Goal: Transaction & Acquisition: Purchase product/service

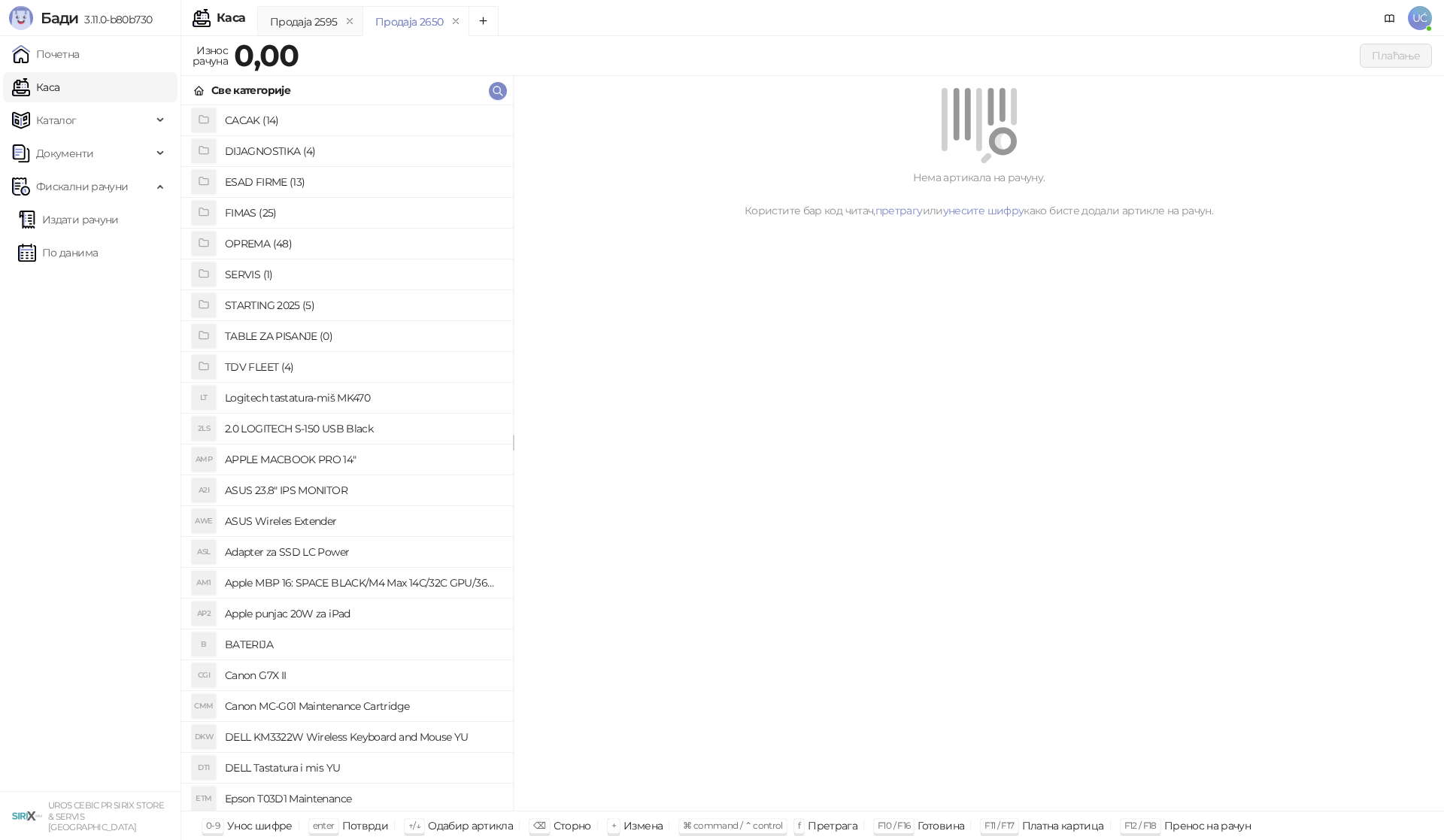
click at [284, 238] on h4 "OPREMA (48)" at bounding box center [363, 243] width 276 height 24
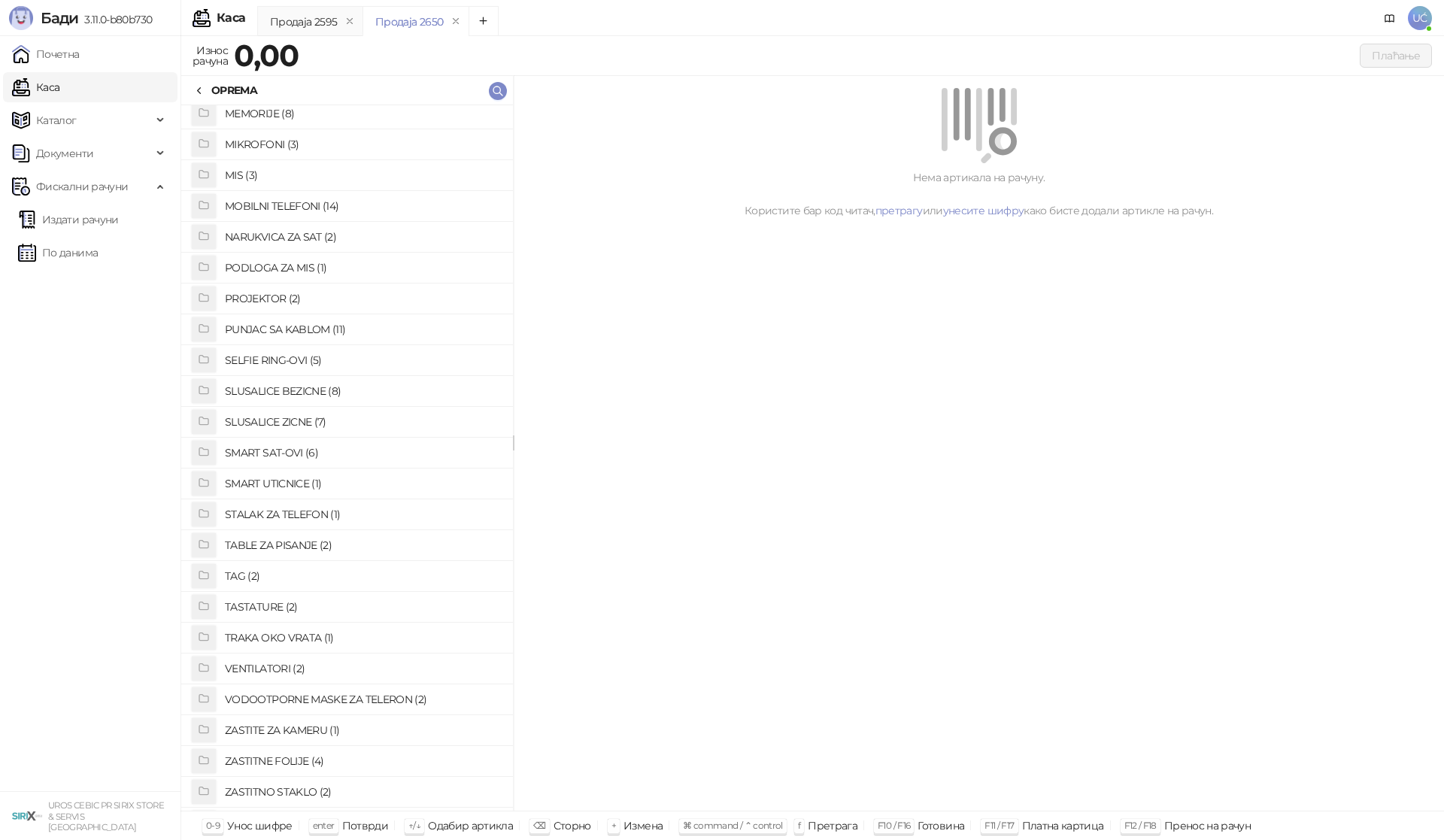
scroll to position [775, 0]
click at [278, 640] on h4 "ZASTITNO STAKLO (2)" at bounding box center [363, 640] width 276 height 24
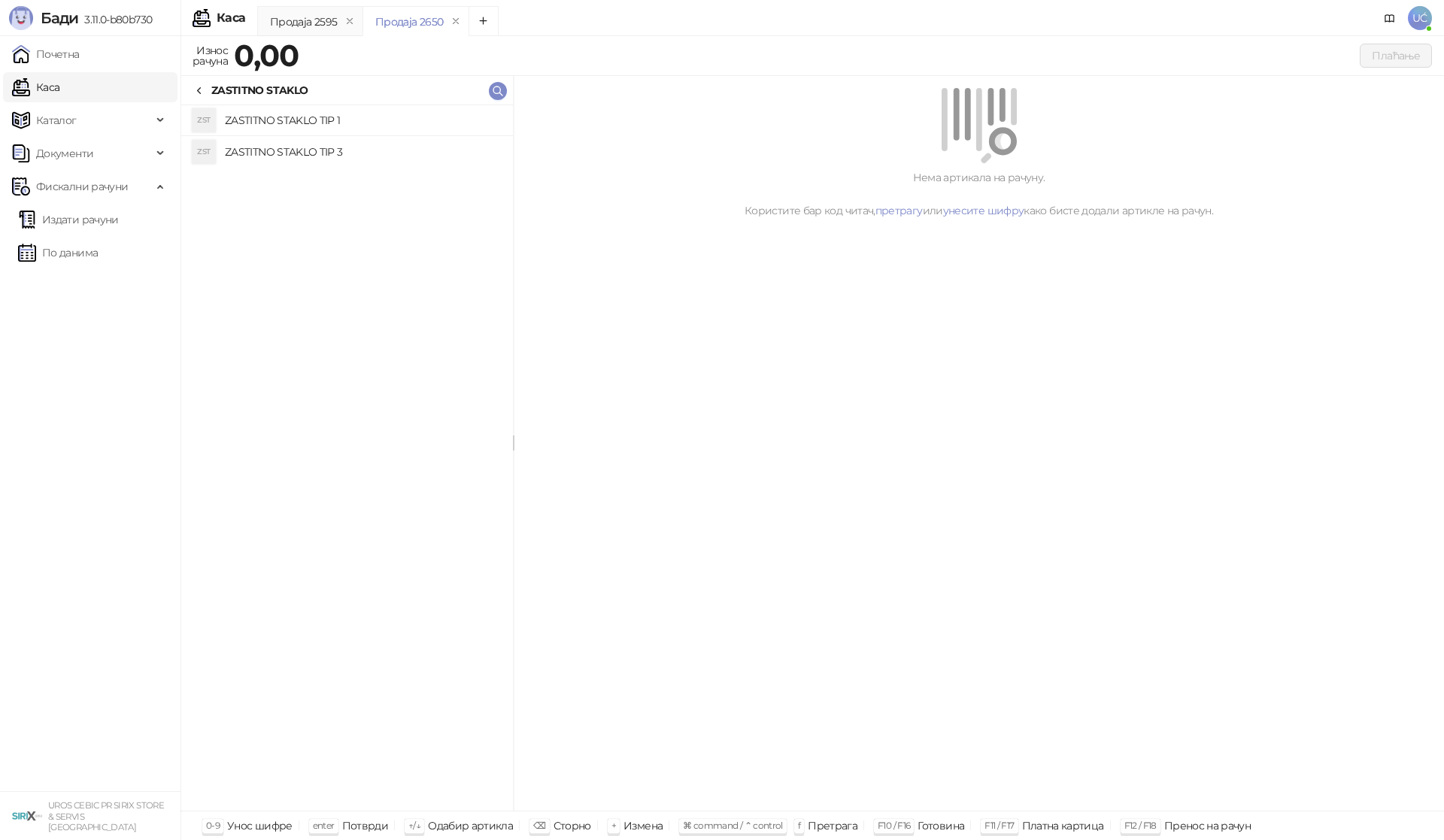
click at [328, 144] on h4 "ZASTITNO STAKLO TIP 3" at bounding box center [363, 151] width 276 height 24
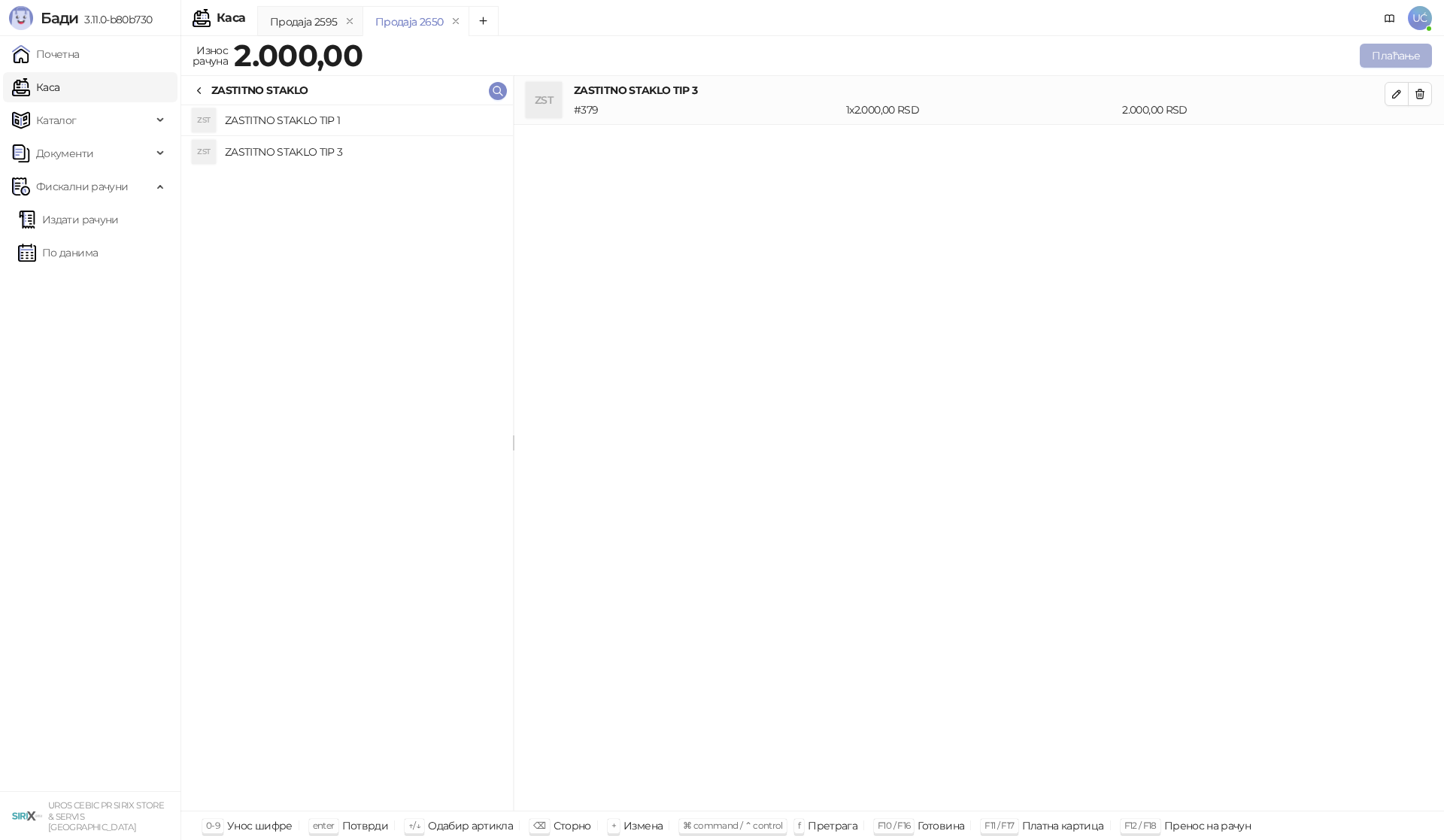
click at [1383, 62] on button "Плаћање" at bounding box center [1396, 55] width 72 height 24
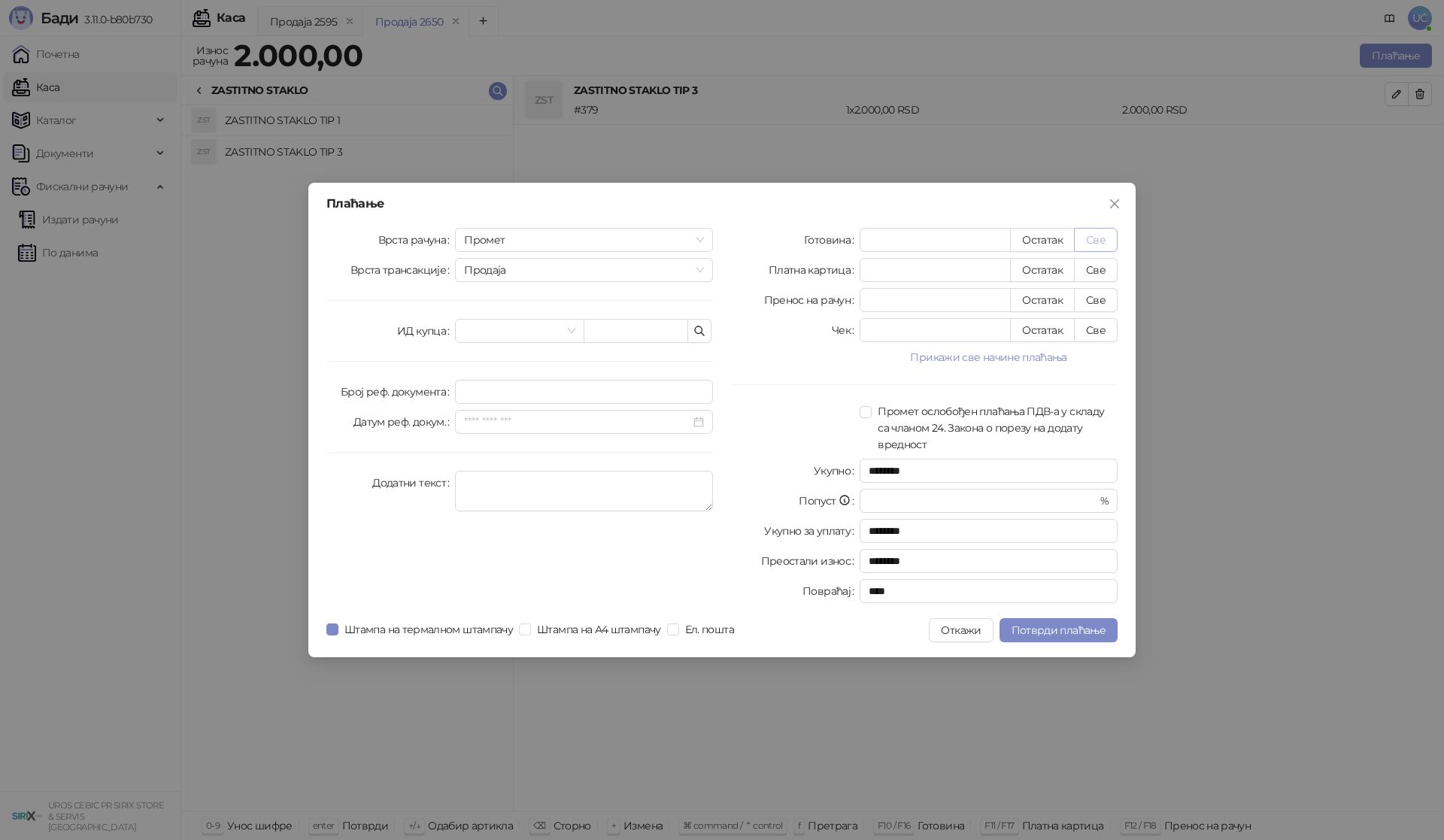
click at [1097, 244] on button "Све" at bounding box center [1095, 239] width 43 height 24
type input "****"
click at [1015, 632] on span "Потврди плаћање" at bounding box center [1058, 629] width 94 height 14
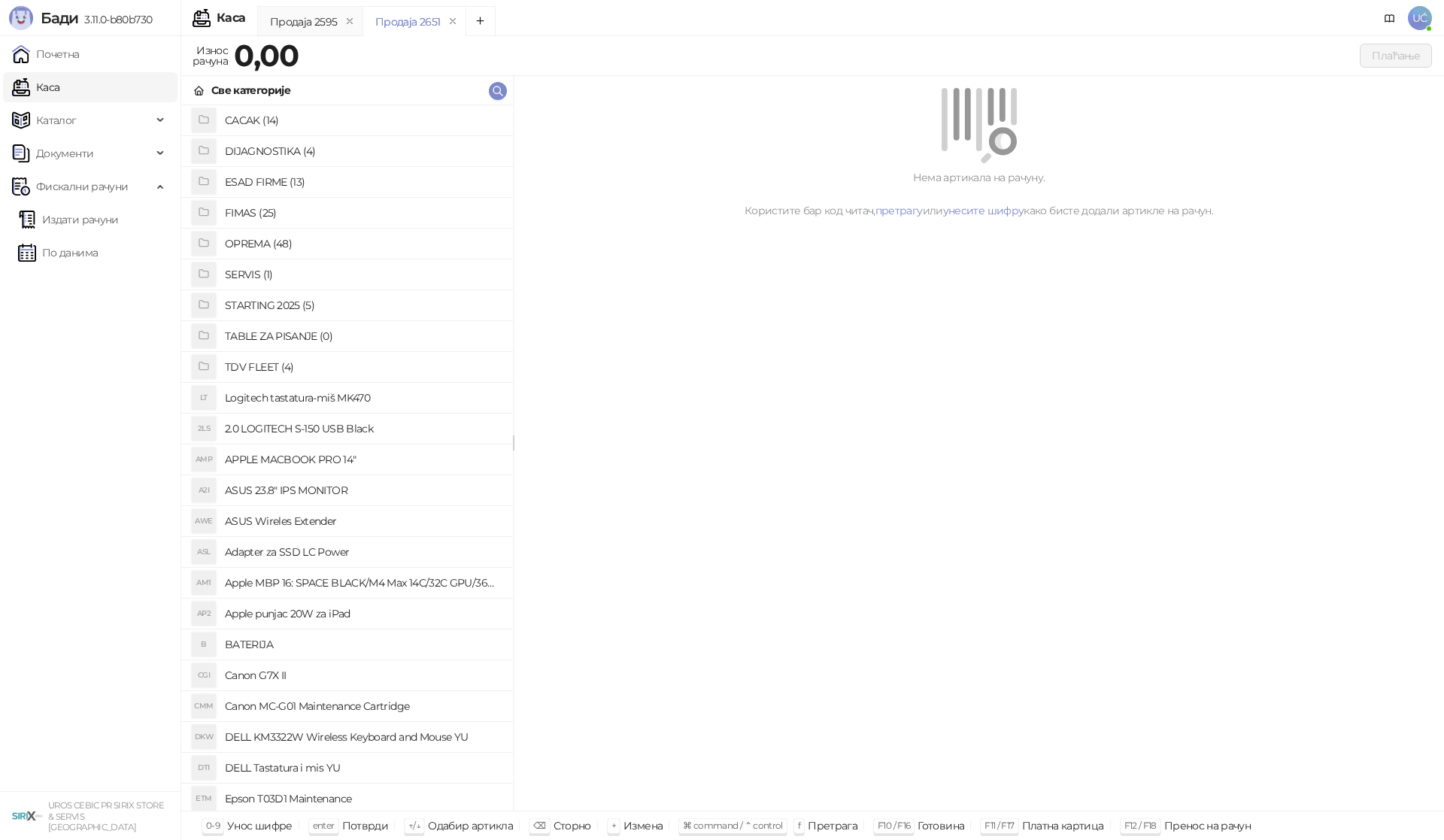
click at [265, 252] on h4 "OPREMA (48)" at bounding box center [363, 243] width 276 height 24
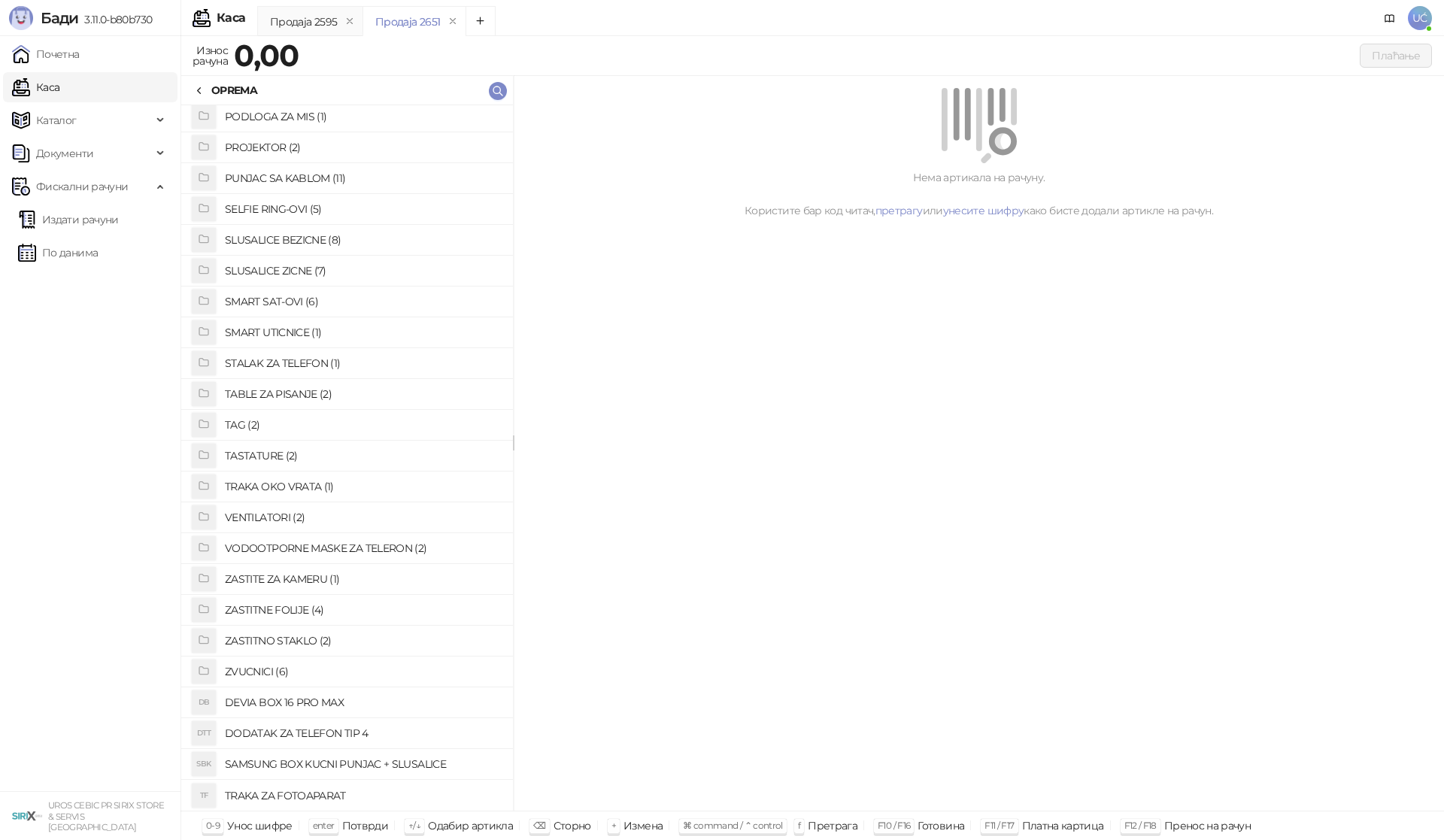
click at [326, 265] on h4 "SLUSALICE ZICNE (7)" at bounding box center [363, 270] width 276 height 24
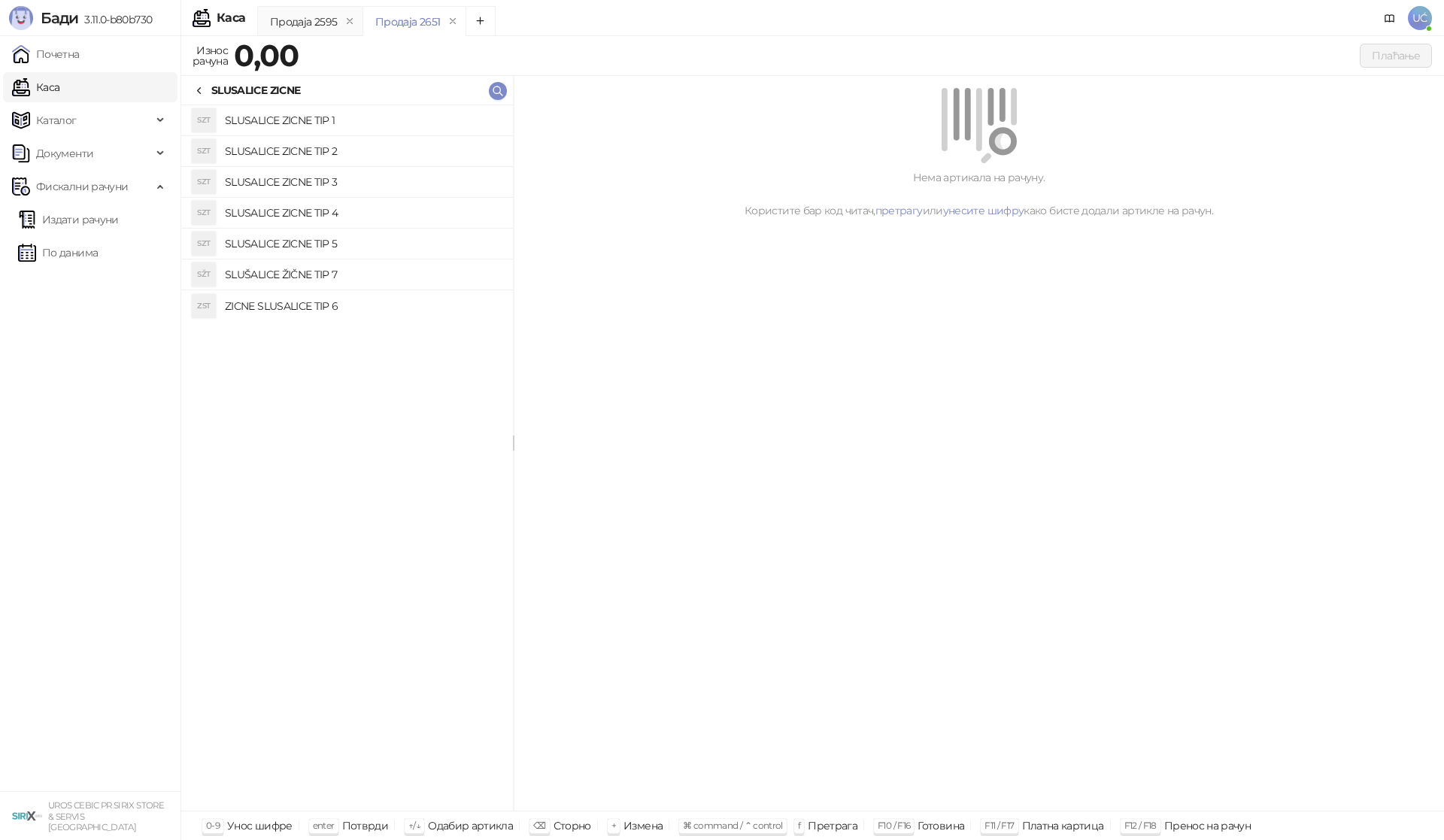
click at [325, 170] on h4 "SLUSALICE ZICNE TIP 3" at bounding box center [363, 181] width 276 height 24
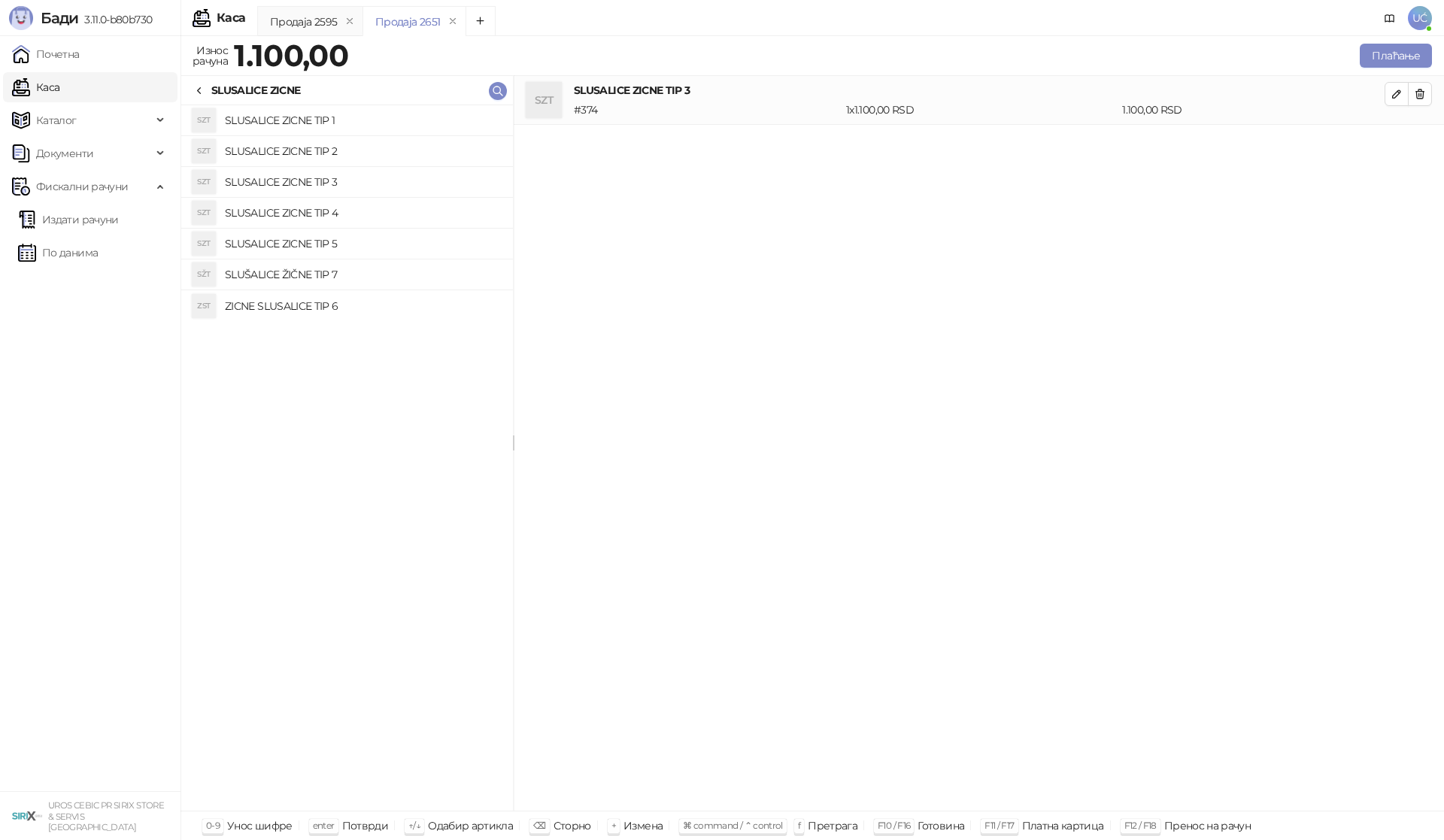
click at [350, 209] on h4 "SLUSALICE ZICNE TIP 4" at bounding box center [363, 212] width 276 height 24
click at [354, 243] on h4 "SLUSALICE ZICNE TIP 5" at bounding box center [363, 243] width 276 height 24
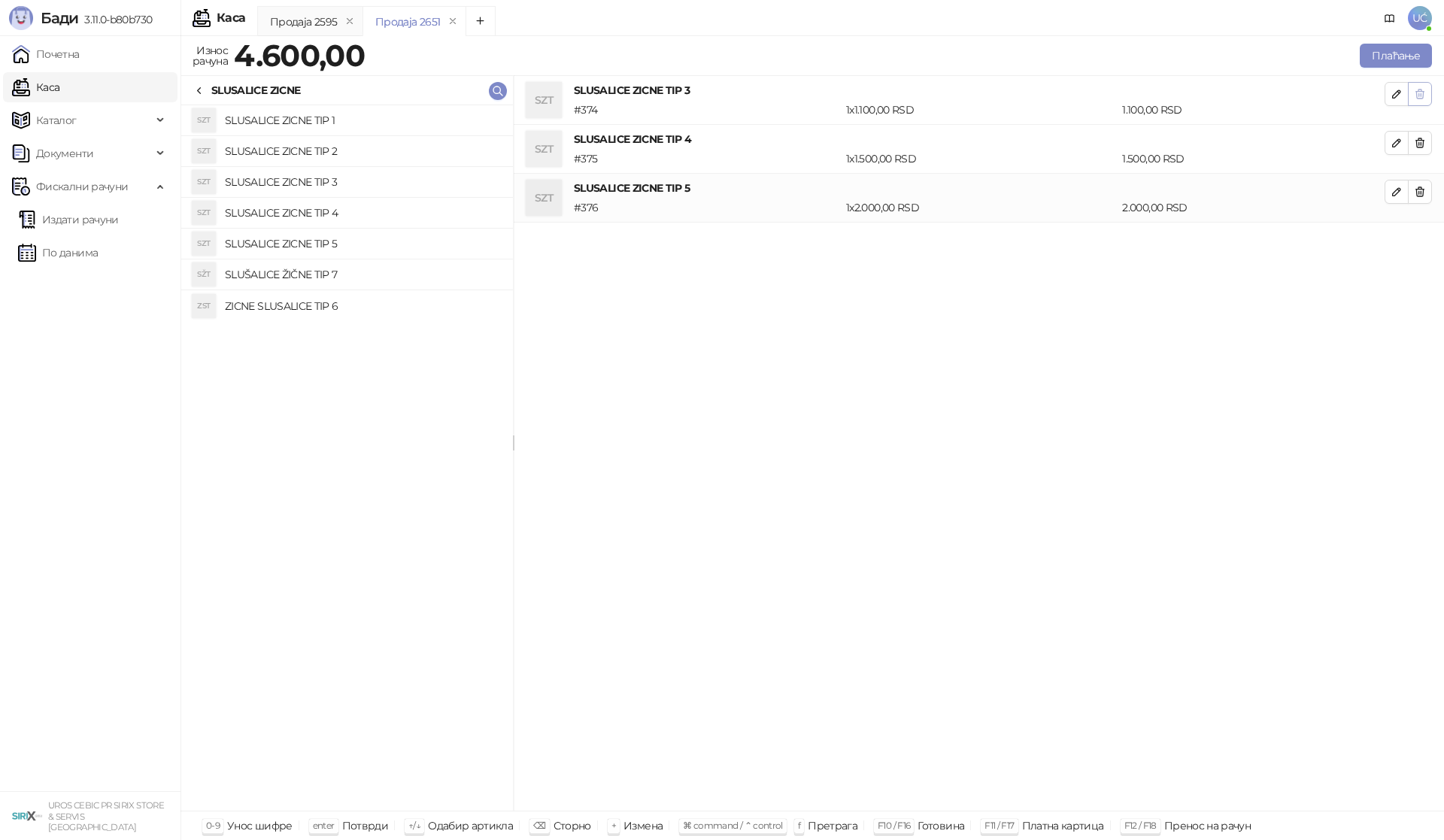
click at [1420, 98] on icon "button" at bounding box center [1419, 94] width 12 height 12
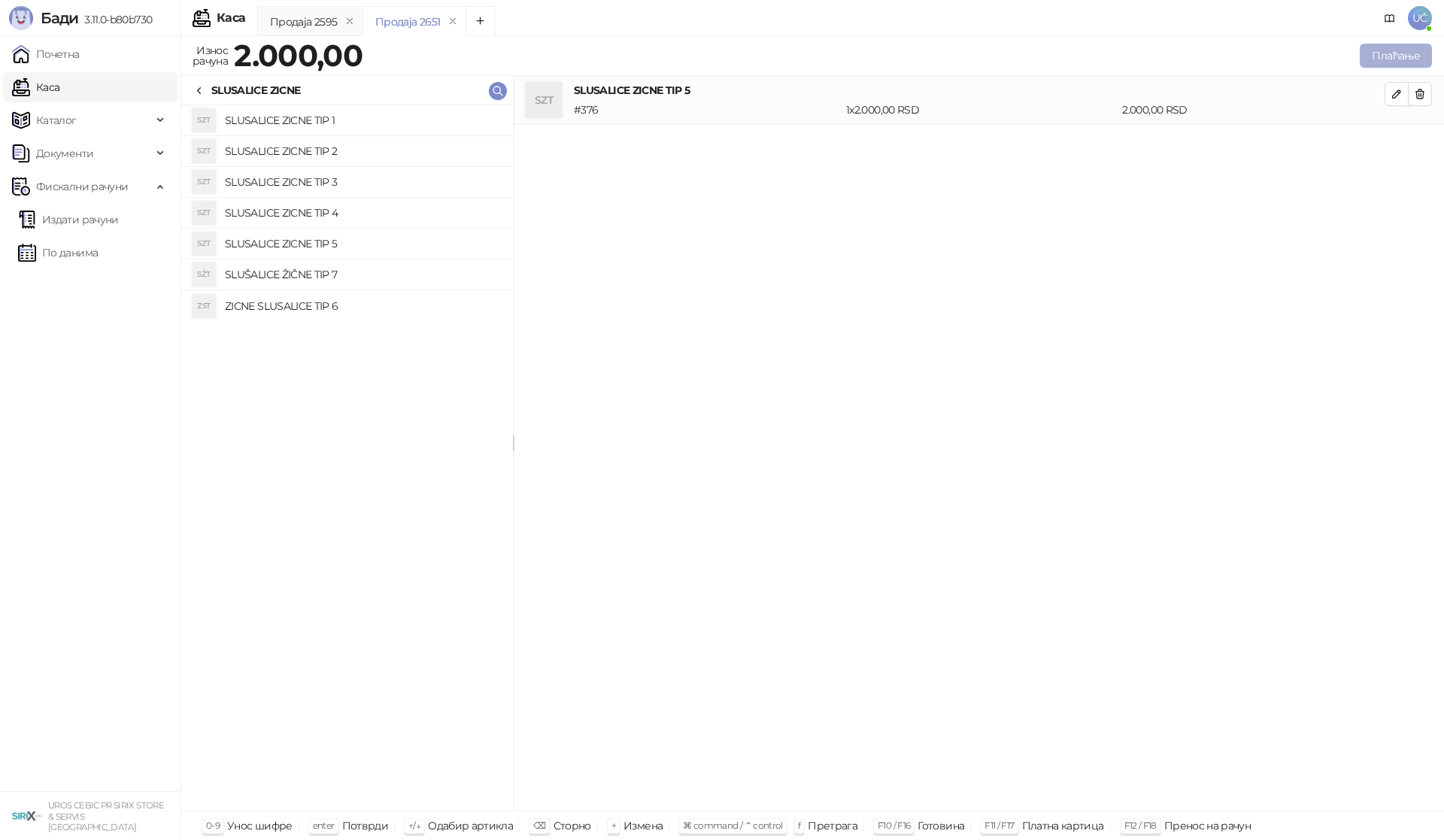
click at [1421, 60] on button "Плаћање" at bounding box center [1396, 55] width 72 height 24
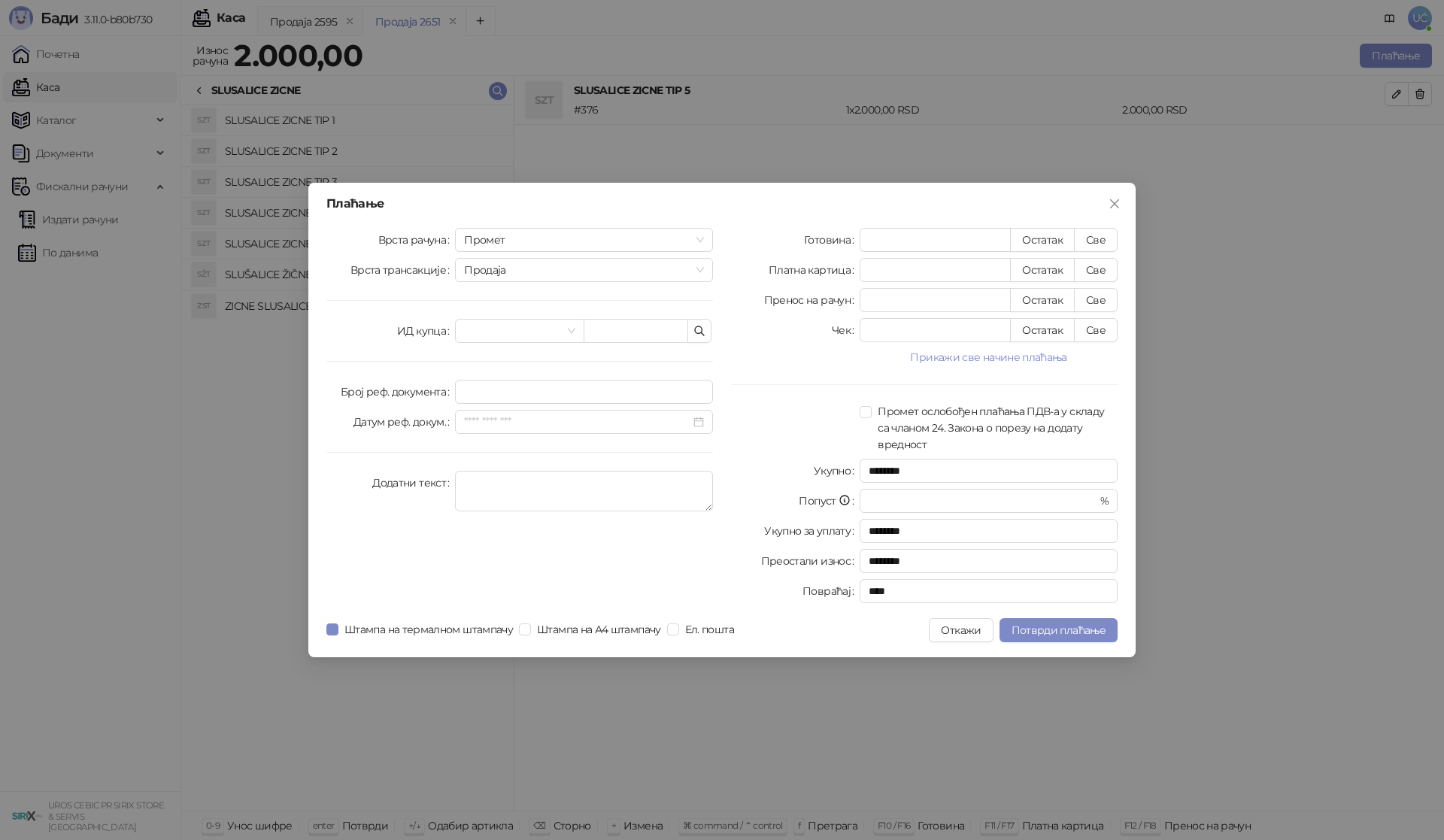
click at [1118, 234] on div "Готовина * Остатак Све Платна картица * Остатак Све Пренос на рачун * Остатак С…" at bounding box center [924, 418] width 404 height 381
click at [1110, 237] on button "Све" at bounding box center [1095, 239] width 43 height 24
type input "****"
click at [1070, 629] on span "Потврди плаћање" at bounding box center [1058, 629] width 94 height 14
